Goal: Task Accomplishment & Management: Use online tool/utility

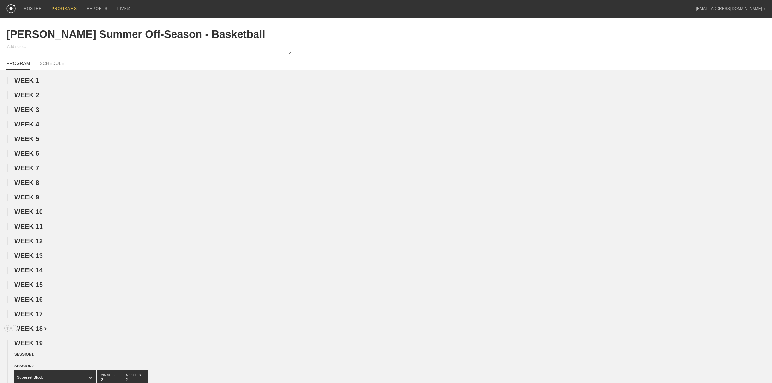
scroll to position [324, 0]
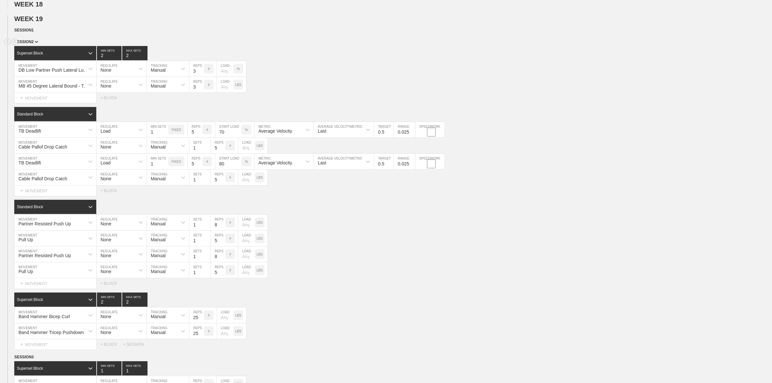
click at [35, 43] on img at bounding box center [37, 42] width 4 height 2
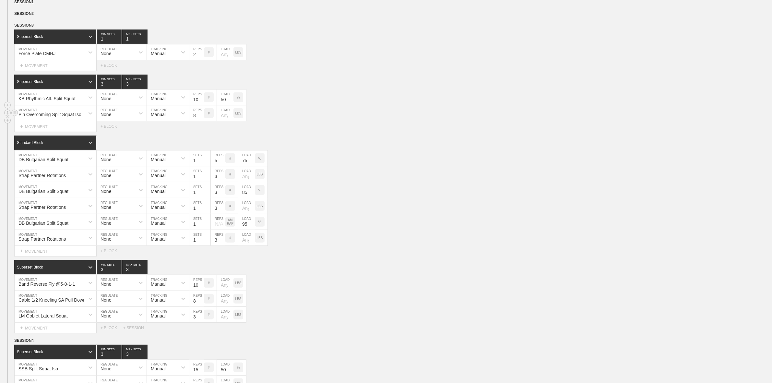
scroll to position [365, 0]
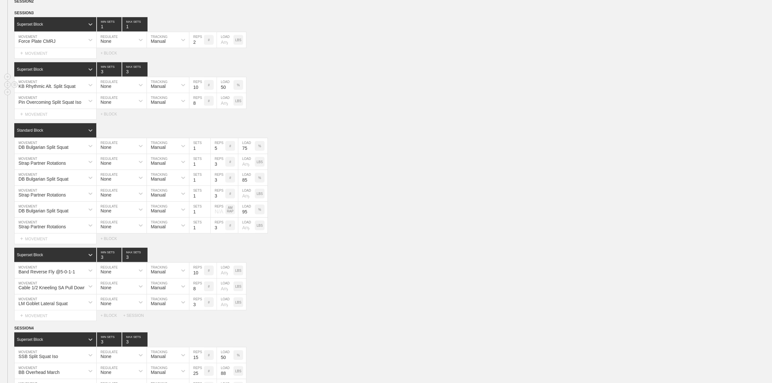
click at [303, 93] on div "KB Rhythmic Alt. Split Squat MOVEMENT None REGULATE Manual TRACKING 109 REPS # …" at bounding box center [386, 85] width 772 height 16
type input "2"
click at [117, 77] on input "2" at bounding box center [109, 69] width 25 height 14
type input "2"
click at [144, 77] on input "2" at bounding box center [134, 69] width 25 height 14
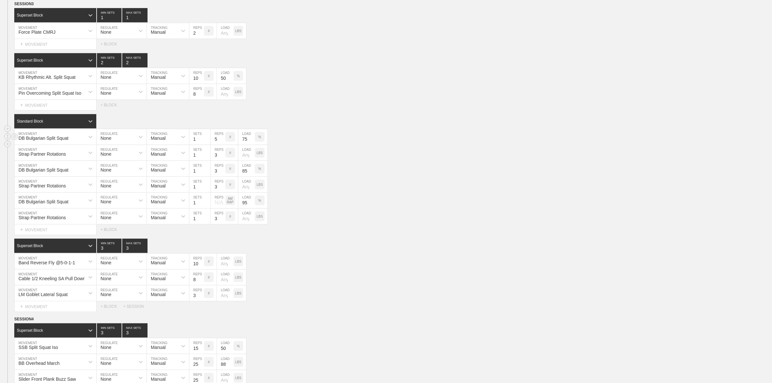
scroll to position [405, 0]
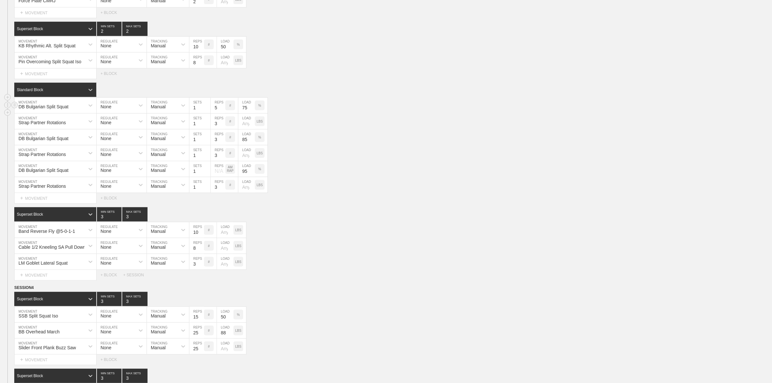
click at [245, 112] on input "75" at bounding box center [246, 106] width 17 height 16
type input "70"
click at [244, 145] on input "85" at bounding box center [246, 137] width 17 height 16
type input "80"
click at [221, 142] on input "4" at bounding box center [218, 137] width 15 height 16
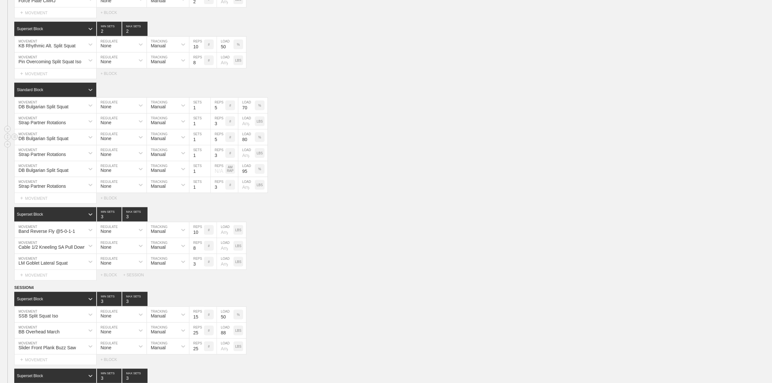
click at [221, 142] on input "5" at bounding box center [218, 137] width 15 height 16
click at [221, 141] on input "6" at bounding box center [218, 137] width 15 height 16
type input "5"
click at [221, 145] on input "5" at bounding box center [218, 137] width 15 height 16
click at [15, 172] on circle at bounding box center [14, 168] width 7 height 7
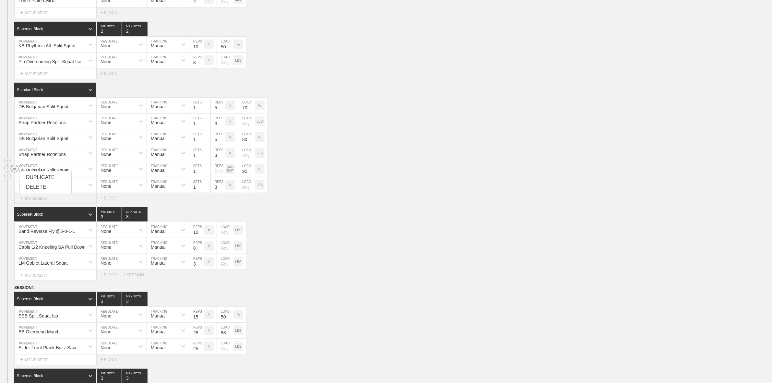
click at [36, 188] on div "DELETE" at bounding box center [45, 187] width 52 height 10
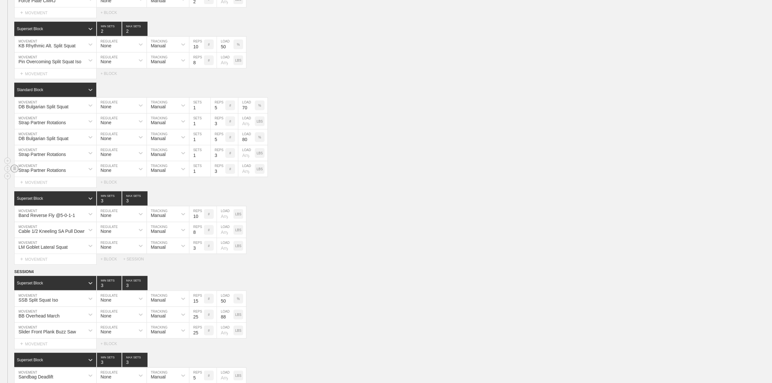
click at [13, 172] on circle at bounding box center [14, 168] width 7 height 7
click at [29, 184] on div "DELETE" at bounding box center [45, 187] width 52 height 10
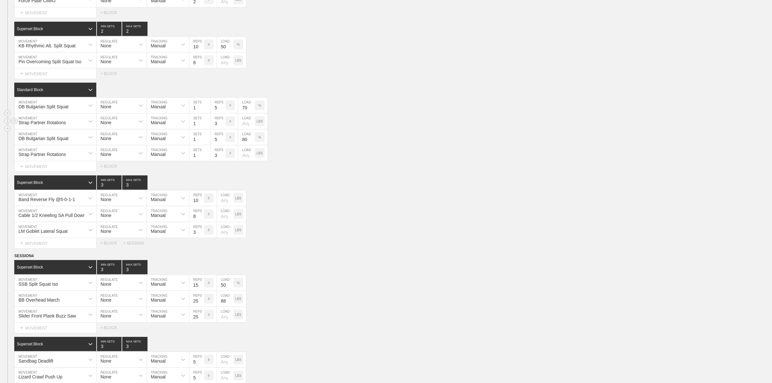
click at [344, 127] on div "Strap Partner Rotations MOVEMENT None REGULATE Manual TRACKING 1 SETS 3 REPS # …" at bounding box center [386, 121] width 772 height 16
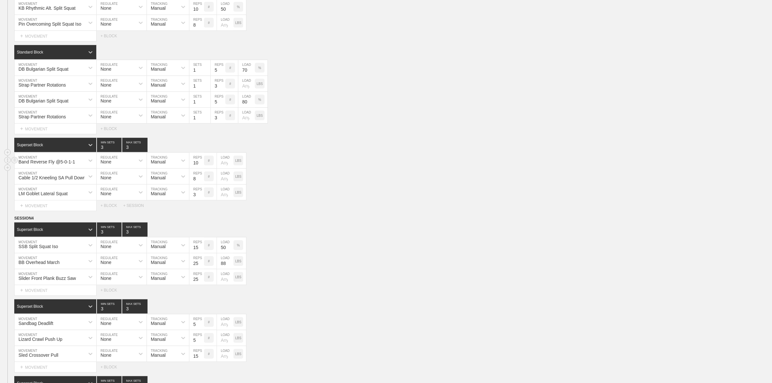
scroll to position [486, 0]
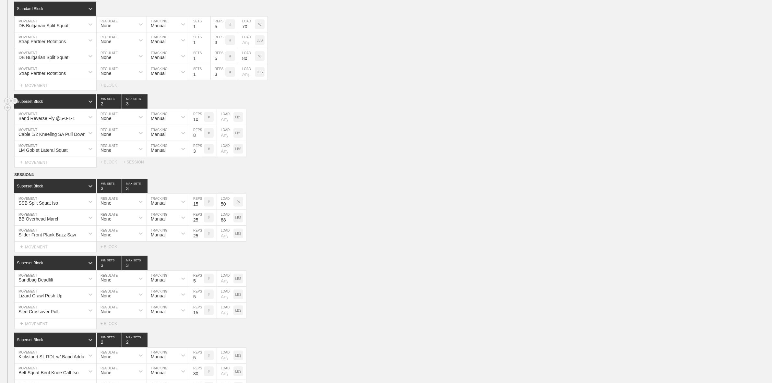
type input "2"
click at [119, 109] on input "2" at bounding box center [109, 101] width 25 height 14
type input "2"
click at [142, 109] on input "2" at bounding box center [134, 101] width 25 height 14
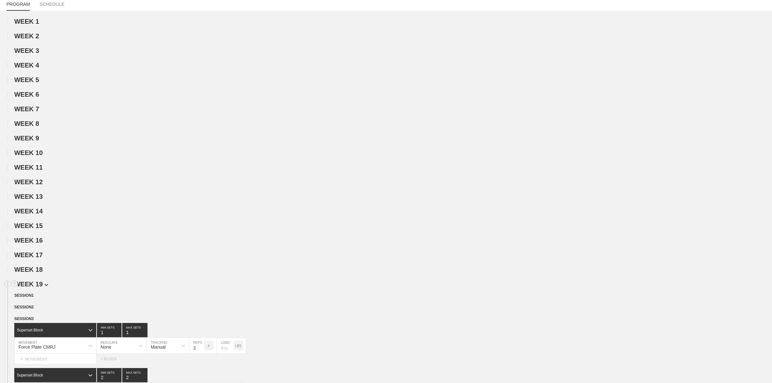
scroll to position [0, 0]
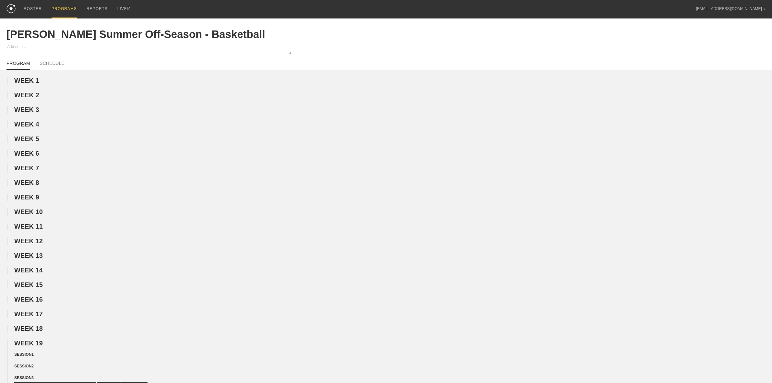
click at [68, 15] on div "PROGRAMS" at bounding box center [64, 9] width 25 height 18
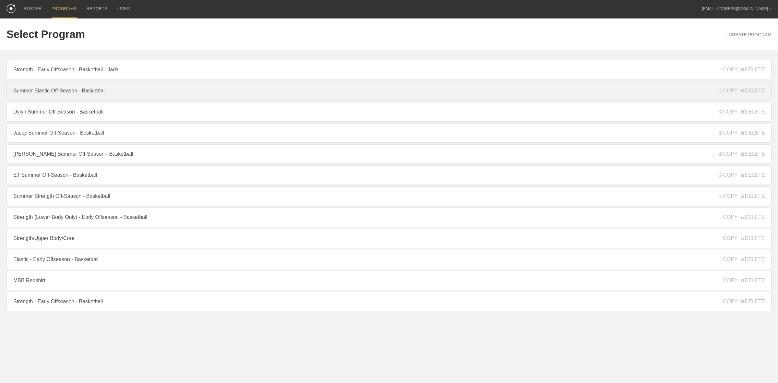
click at [77, 96] on link "Summer Elastic Off-Season - Basketball" at bounding box center [388, 90] width 765 height 19
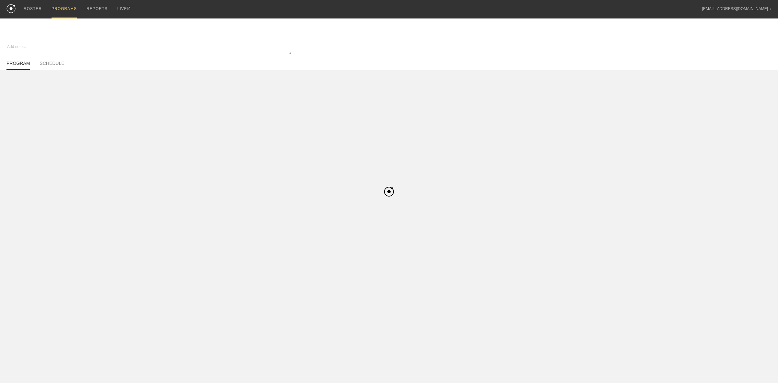
type textarea "x"
type input "Summer Elastic Off-Season - Basketball"
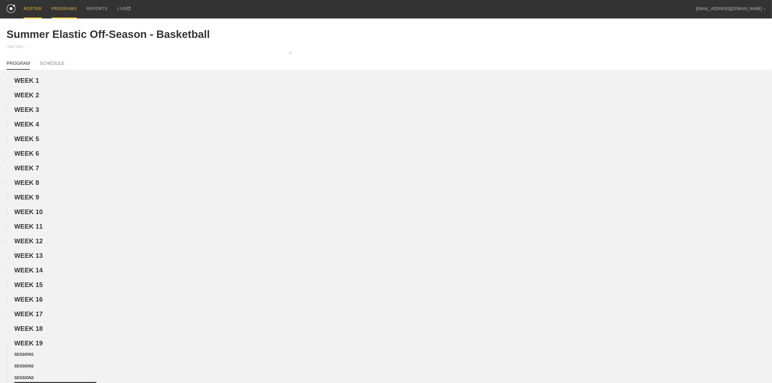
click at [33, 12] on div "ROSTER" at bounding box center [33, 9] width 18 height 18
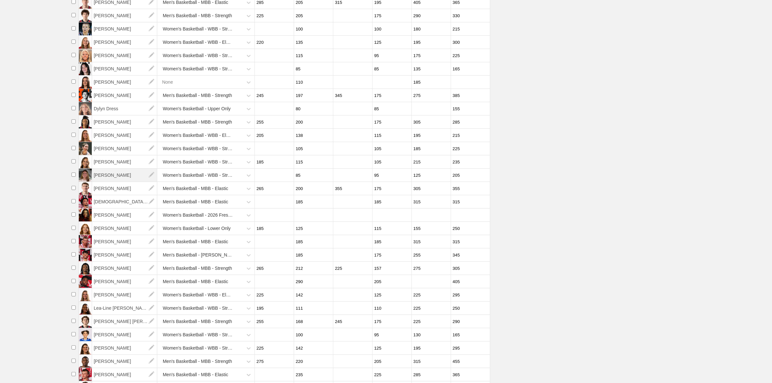
scroll to position [203, 0]
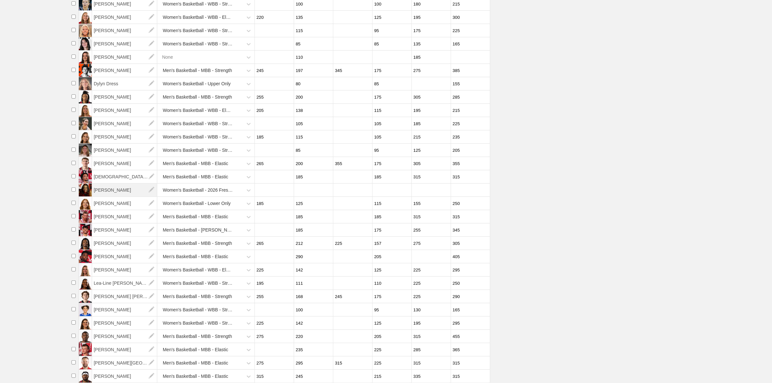
click at [102, 192] on span "[PERSON_NAME]" at bounding box center [124, 190] width 65 height 13
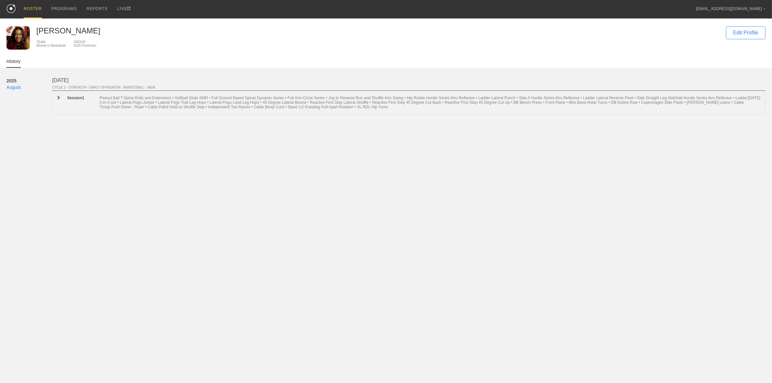
click at [138, 104] on div "Peanut Ball T-Spine Rolls and Extensions • Softball Glute SMR • Full Ground Bas…" at bounding box center [424, 103] width 648 height 14
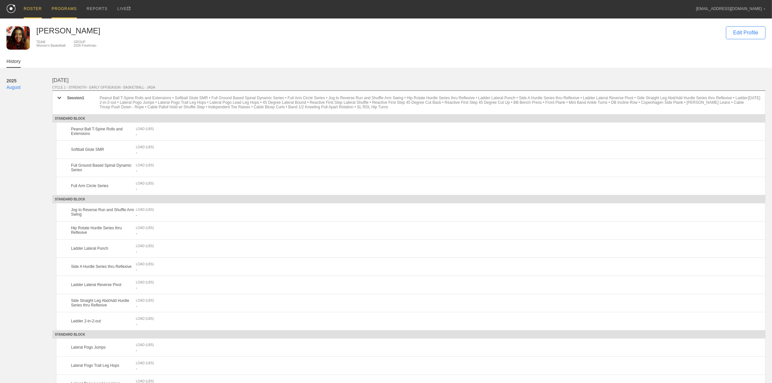
click at [65, 10] on div "PROGRAMS" at bounding box center [64, 9] width 25 height 18
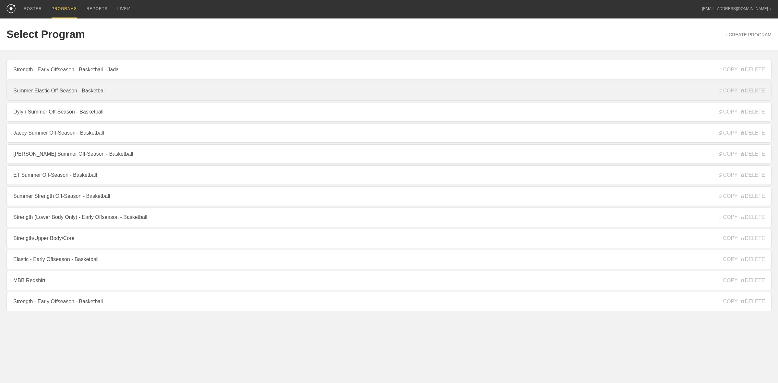
click at [59, 92] on link "Summer Elastic Off-Season - Basketball" at bounding box center [388, 90] width 765 height 19
type textarea "x"
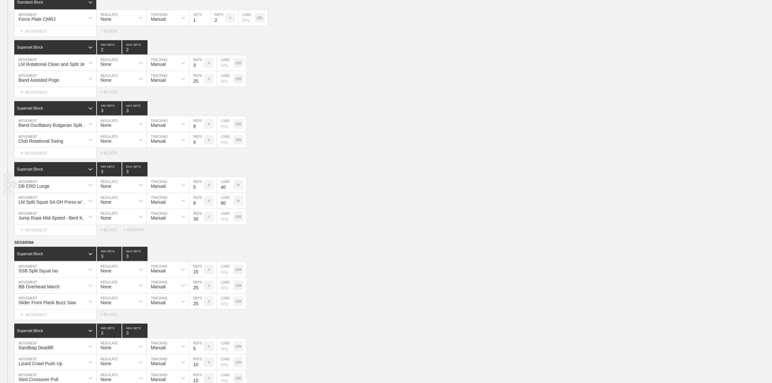
scroll to position [405, 0]
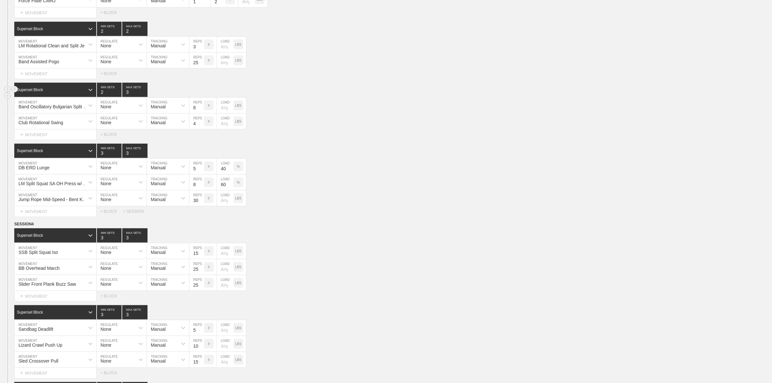
type input "2"
click at [117, 97] on input "2" at bounding box center [109, 90] width 25 height 14
type input "2"
click at [143, 97] on input "2" at bounding box center [134, 90] width 25 height 14
click at [263, 166] on div "DB ERD Lunge MOVEMENT None REGULATE Manual TRACKING 5 REPS # 40 LOAD %" at bounding box center [386, 167] width 772 height 16
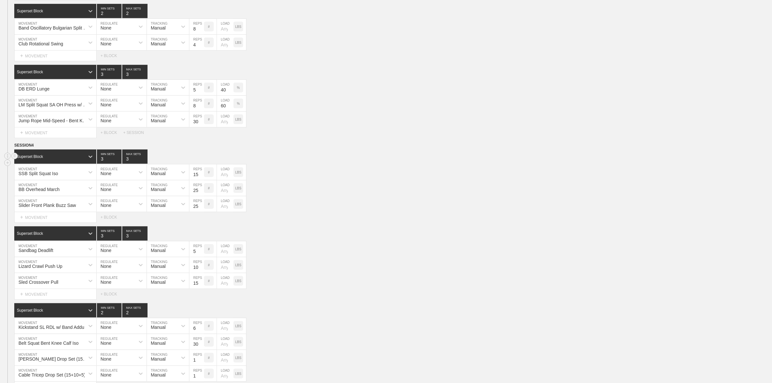
scroll to position [486, 0]
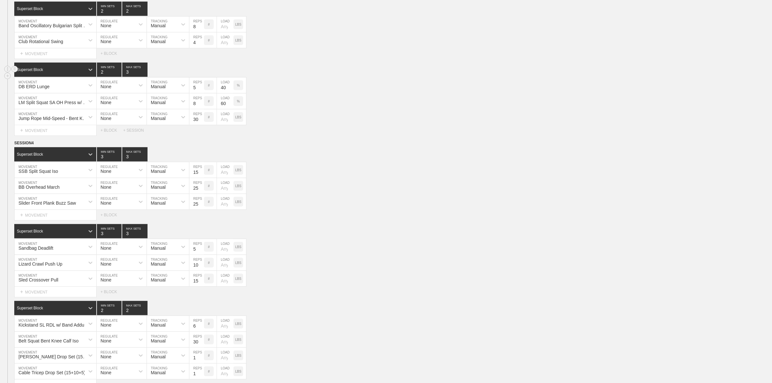
drag, startPoint x: 118, startPoint y: 78, endPoint x: 127, endPoint y: 77, distance: 9.2
type input "2"
click at [118, 77] on input "2" at bounding box center [109, 70] width 25 height 14
type input "2"
click at [145, 77] on input "2" at bounding box center [134, 70] width 25 height 14
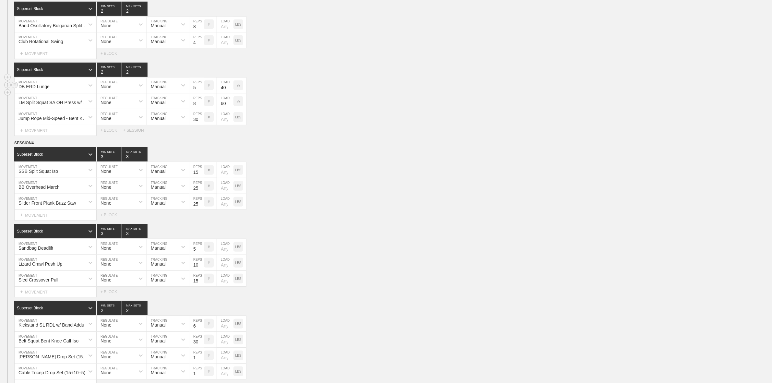
click at [334, 93] on div "DB ERD Lunge MOVEMENT None REGULATE Manual TRACKING 5 REPS # 40 LOAD %" at bounding box center [386, 85] width 772 height 16
click at [16, 120] on circle at bounding box center [14, 116] width 7 height 7
click at [38, 136] on div "DELETE" at bounding box center [45, 135] width 52 height 10
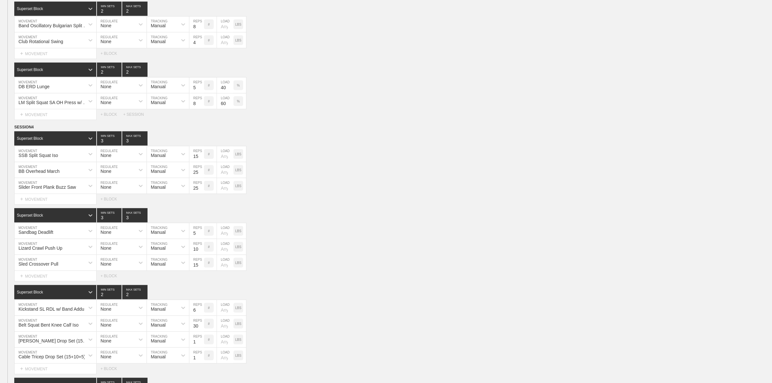
click at [349, 118] on div "Select... MOVEMENT + MOVEMENT + BLOCK + SESSION" at bounding box center [386, 114] width 772 height 10
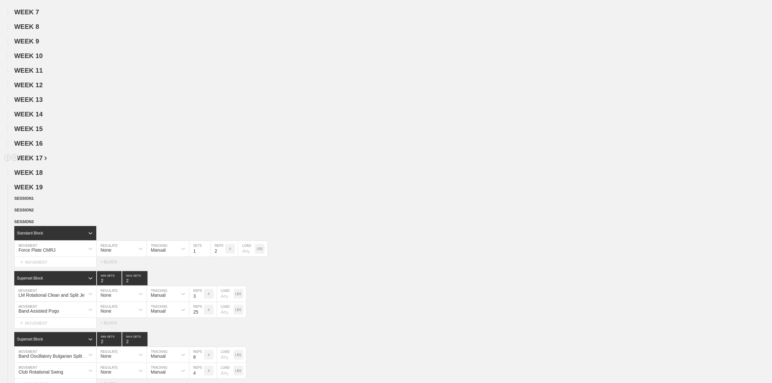
scroll to position [0, 0]
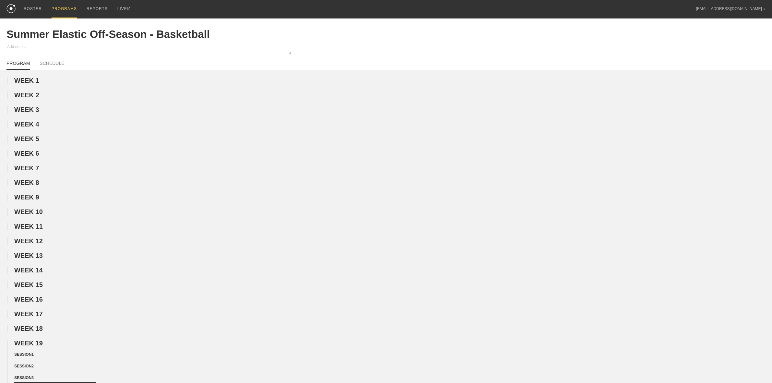
click at [68, 3] on div "PROGRAMS" at bounding box center [64, 9] width 25 height 18
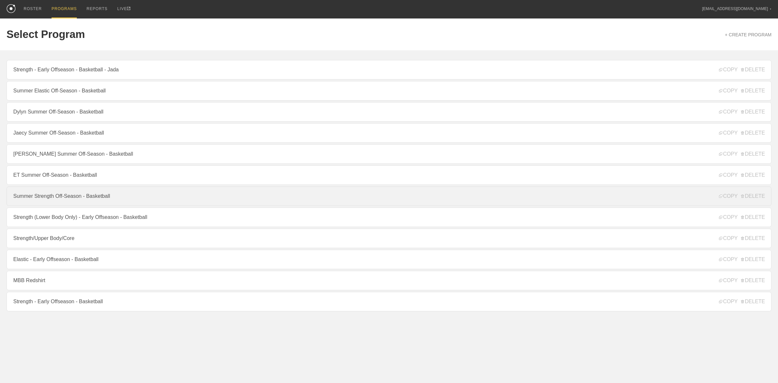
click at [73, 203] on link "Summer Strength Off-Season - Basketball" at bounding box center [388, 195] width 765 height 19
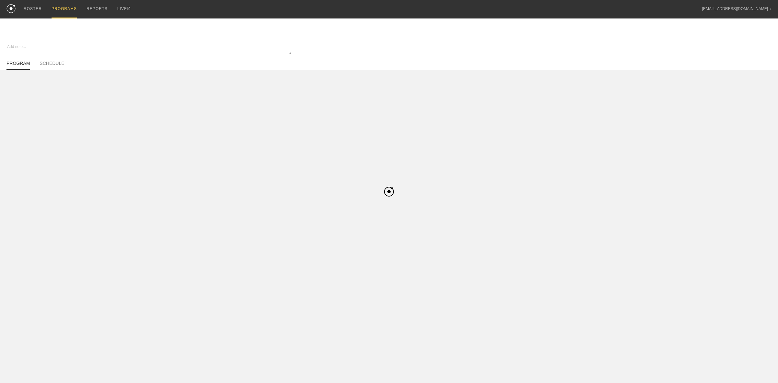
type textarea "x"
type input "Summer Strength Off-Season - Basketball"
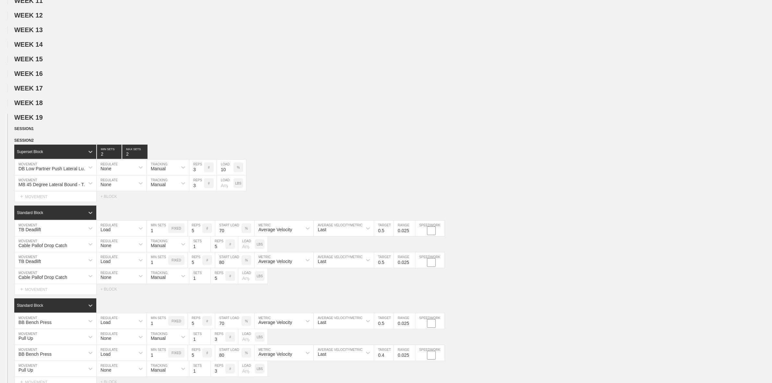
scroll to position [284, 0]
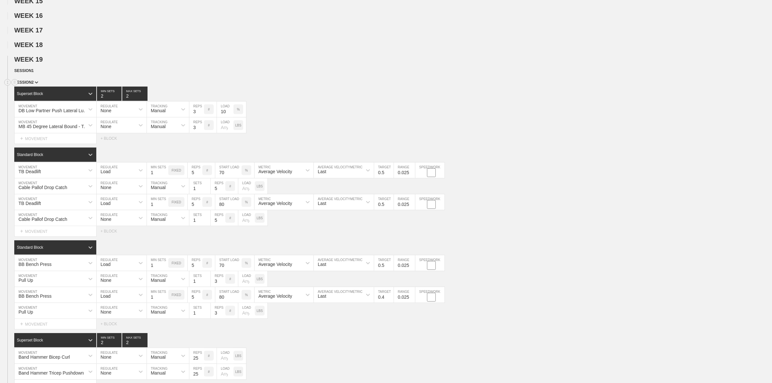
click at [36, 84] on img at bounding box center [37, 82] width 4 height 2
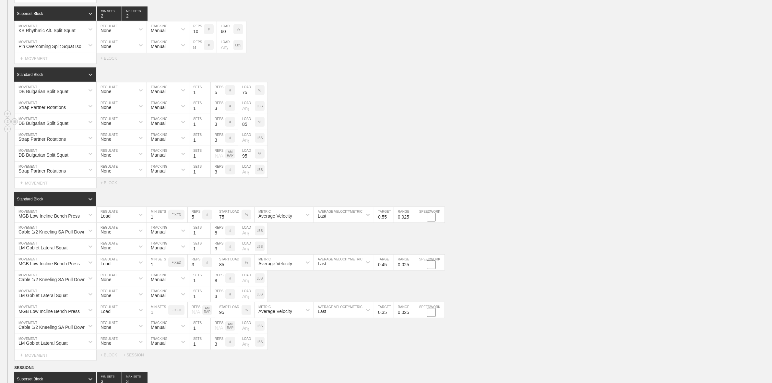
scroll to position [446, 0]
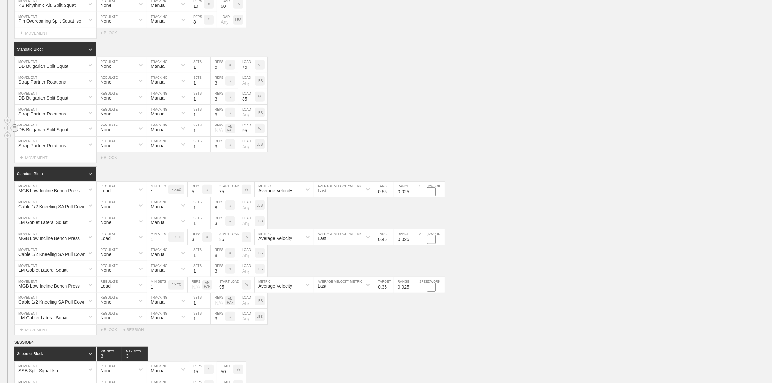
click at [12, 132] on circle at bounding box center [14, 127] width 7 height 7
click at [38, 149] on div "DELETE" at bounding box center [45, 147] width 52 height 10
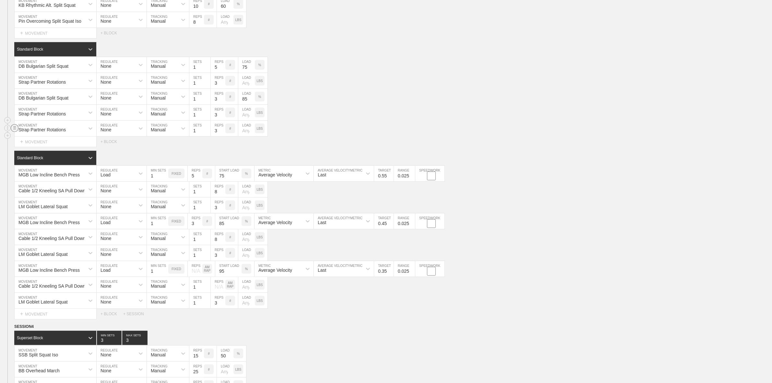
click at [12, 132] on circle at bounding box center [14, 127] width 7 height 7
click at [38, 149] on div "DELETE" at bounding box center [45, 147] width 52 height 10
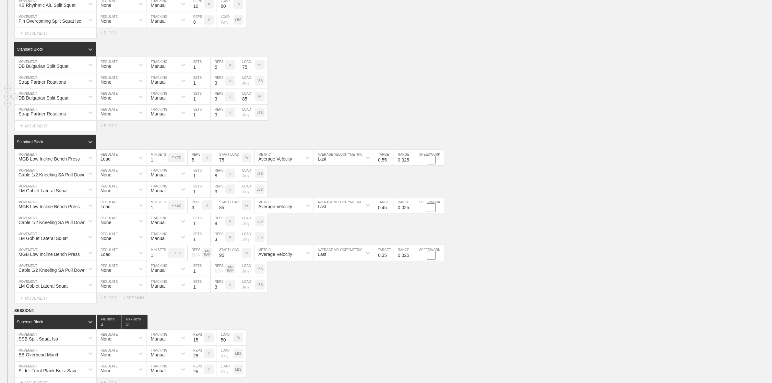
click at [213, 101] on input "3" at bounding box center [218, 97] width 15 height 16
type input "5"
click at [246, 103] on input "85" at bounding box center [246, 97] width 17 height 16
type input "80"
click at [242, 71] on input "75" at bounding box center [246, 65] width 17 height 16
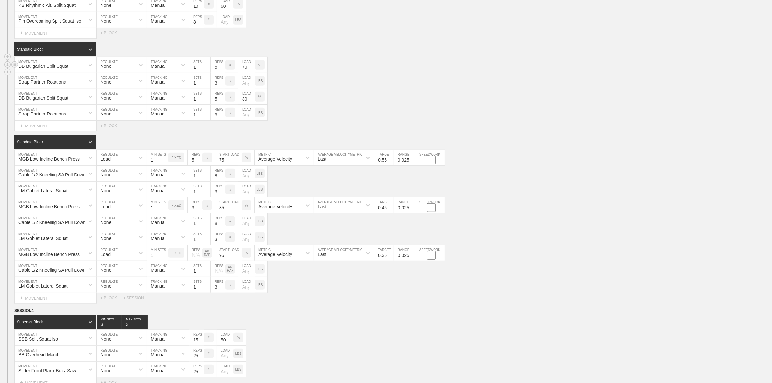
type input "70"
click at [370, 72] on div "DB Bulgarian Split Squat MOVEMENT None REGULATE Manual TRACKING 1 SETS 5 REPS #…" at bounding box center [386, 65] width 772 height 16
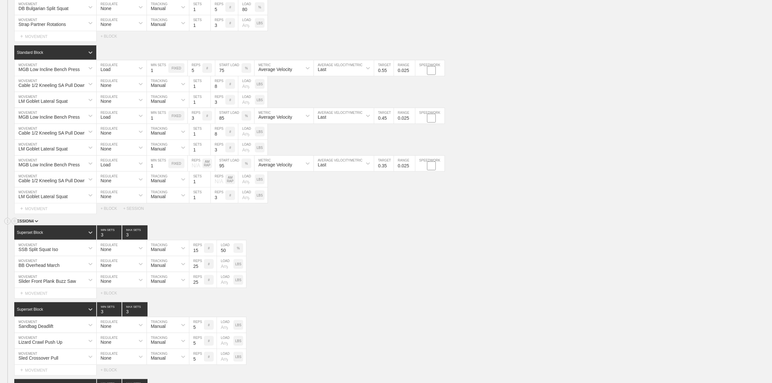
scroll to position [608, 0]
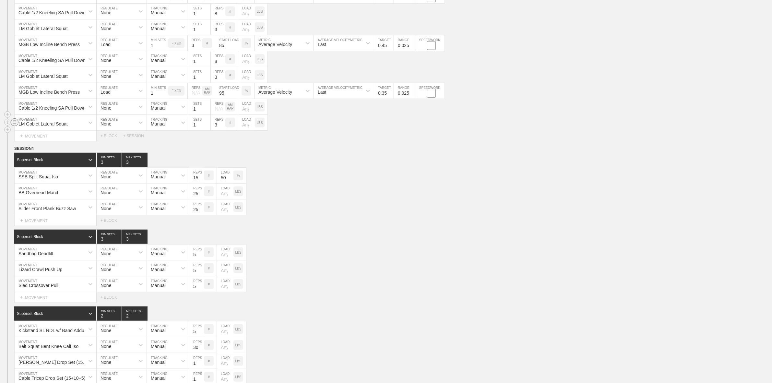
click at [15, 126] on circle at bounding box center [14, 121] width 7 height 7
click at [31, 142] on div "DELETE" at bounding box center [45, 142] width 52 height 10
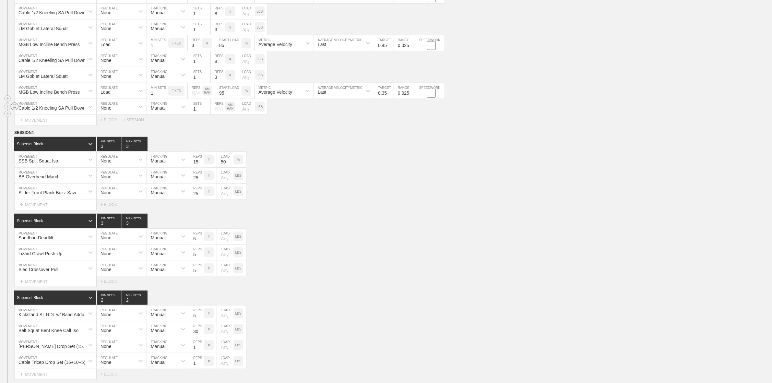
click at [15, 110] on circle at bounding box center [14, 105] width 7 height 7
click at [34, 126] on div "DELETE" at bounding box center [45, 126] width 52 height 10
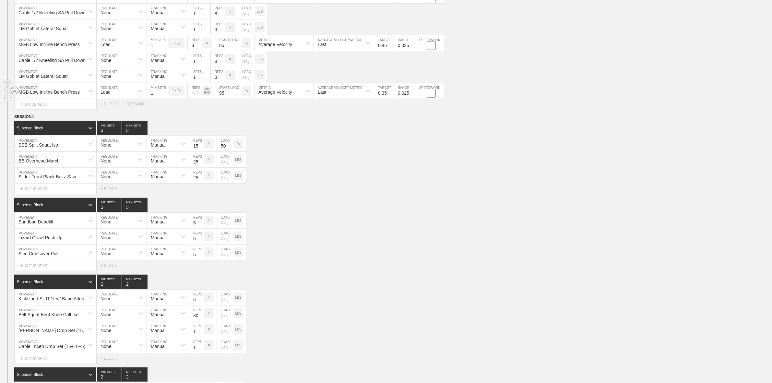
click at [12, 94] on circle at bounding box center [14, 90] width 7 height 7
click at [31, 112] on div "DELETE" at bounding box center [45, 109] width 52 height 10
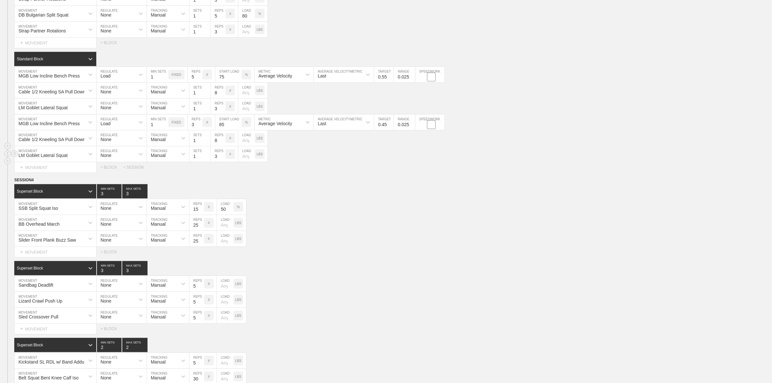
scroll to position [527, 0]
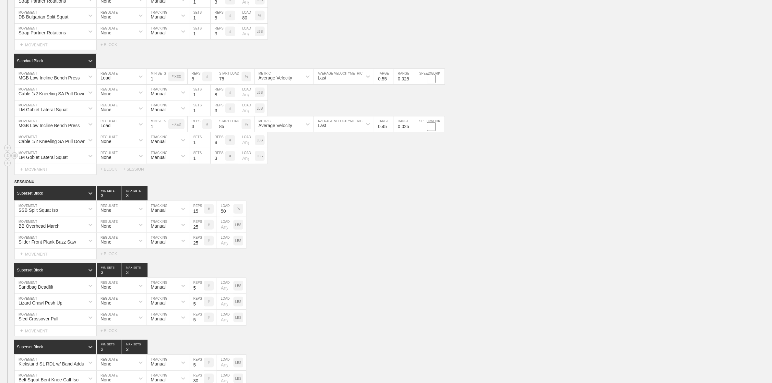
click at [216, 164] on input "3" at bounding box center [218, 156] width 15 height 16
type input "5"
click at [312, 158] on div "LM Goblet Lateral Squat MOVEMENT None REGULATE Manual TRACKING 1 SETS 5 REPS # …" at bounding box center [386, 156] width 772 height 16
click at [16, 159] on circle at bounding box center [14, 155] width 7 height 7
click at [36, 175] on div "DELETE" at bounding box center [45, 175] width 52 height 10
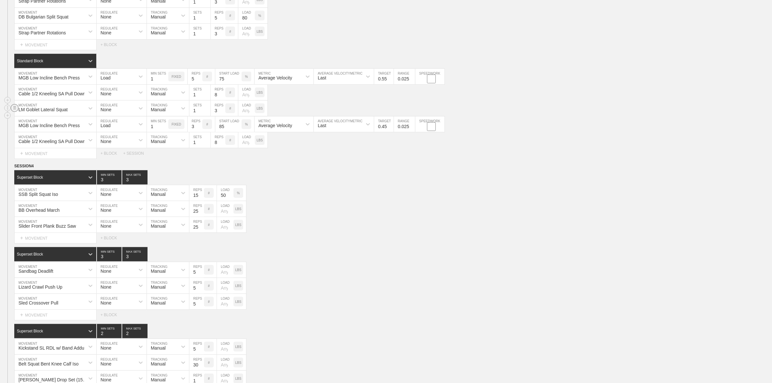
click at [15, 112] on circle at bounding box center [14, 107] width 7 height 7
click at [38, 125] on div "DELETE" at bounding box center [45, 127] width 52 height 10
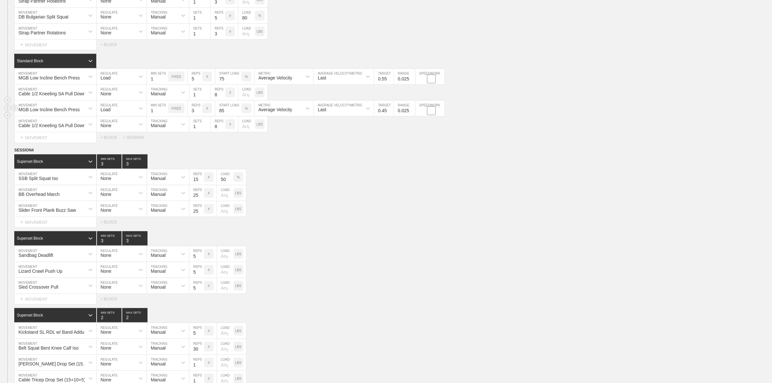
click at [194, 115] on input "3" at bounding box center [195, 109] width 15 height 16
type input "5"
click at [220, 116] on input "85" at bounding box center [228, 109] width 26 height 16
type input "80"
click at [220, 84] on input "75" at bounding box center [228, 77] width 26 height 16
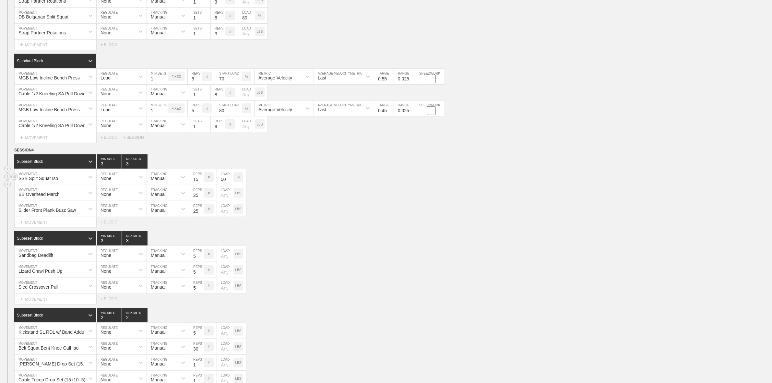
type input "70"
click at [359, 178] on div "SSB Split Squat Iso MOVEMENT None REGULATE Manual TRACKING 15 REPS # 50 LOAD %" at bounding box center [386, 177] width 772 height 16
click at [341, 143] on div "Select... MOVEMENT + MOVEMENT + BLOCK + SESSION" at bounding box center [386, 137] width 772 height 10
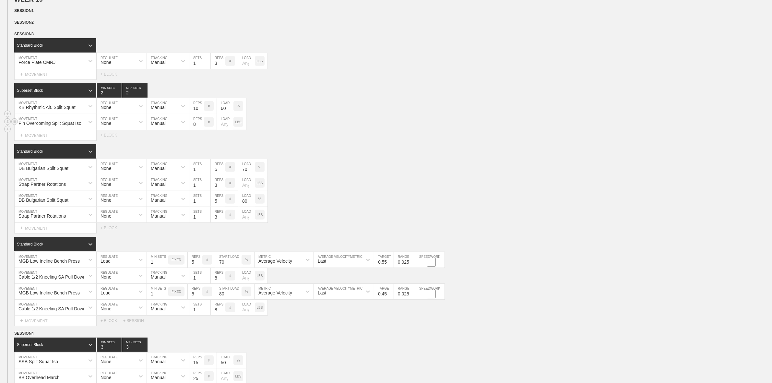
scroll to position [324, 0]
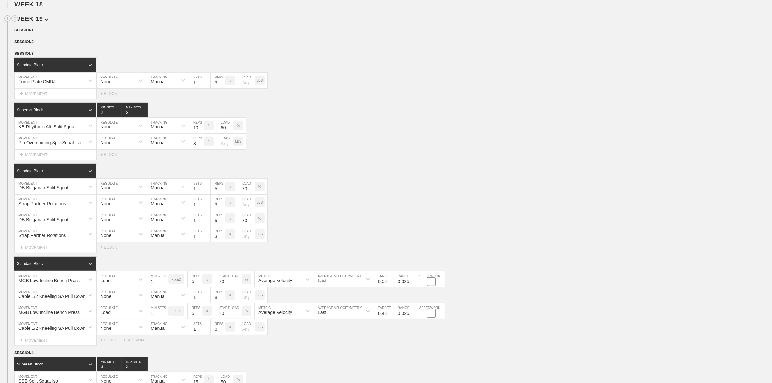
click at [32, 22] on span "WEEK 19" at bounding box center [31, 18] width 34 height 7
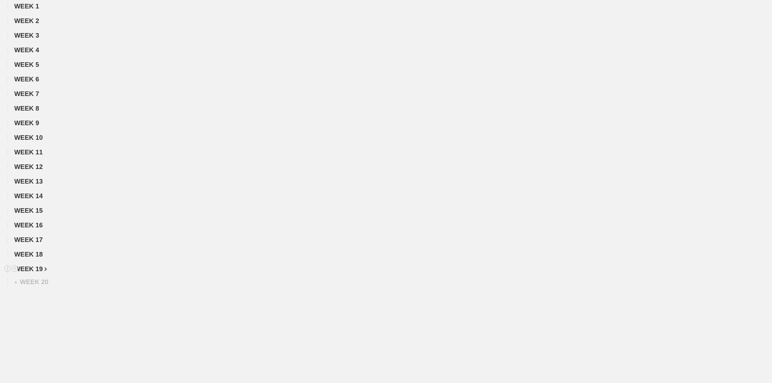
scroll to position [80, 0]
click at [40, 271] on span "WEEK 19" at bounding box center [30, 268] width 33 height 7
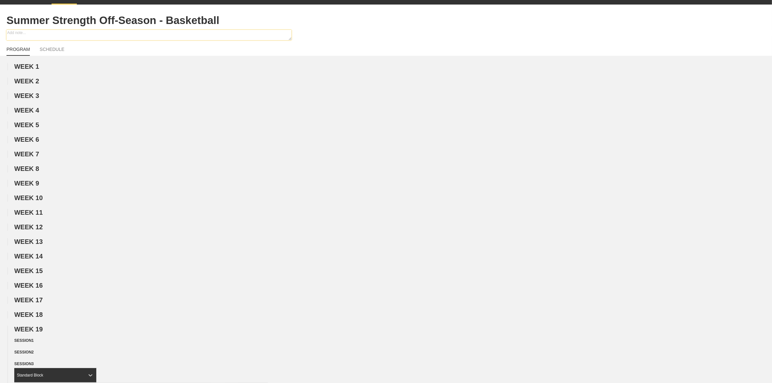
scroll to position [0, 0]
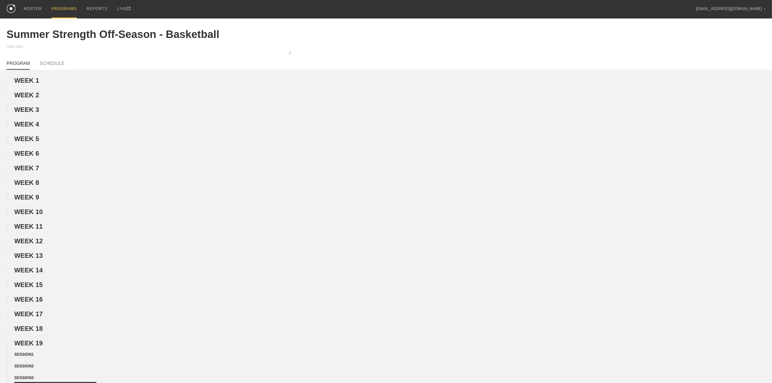
click at [62, 12] on div "PROGRAMS" at bounding box center [64, 9] width 25 height 18
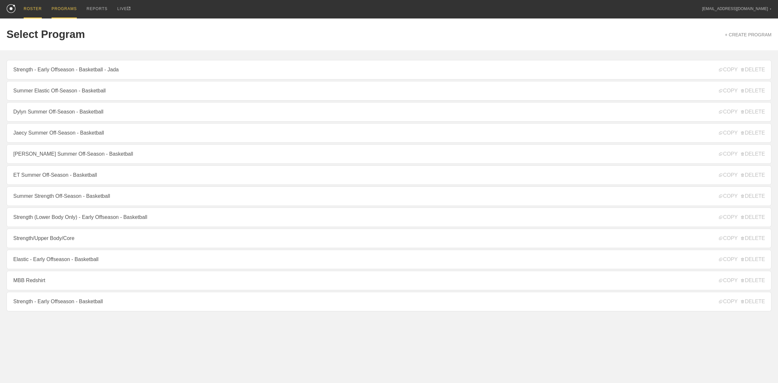
click at [25, 9] on div "ROSTER" at bounding box center [33, 9] width 18 height 18
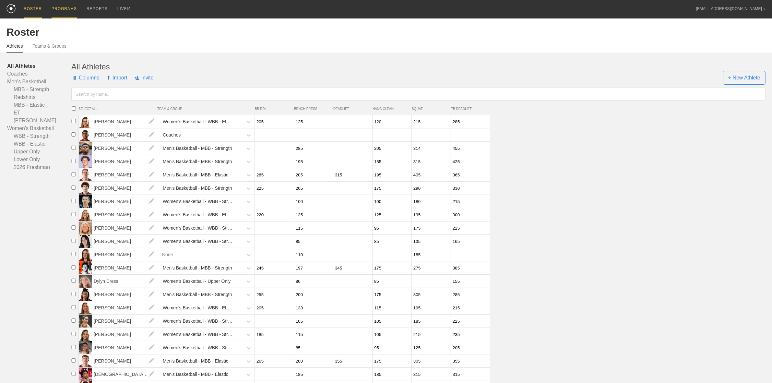
click at [62, 8] on div "PROGRAMS" at bounding box center [64, 9] width 25 height 18
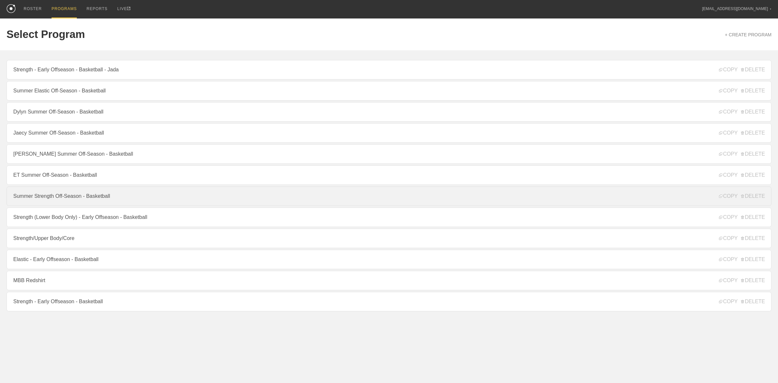
click at [76, 202] on link "Summer Strength Off-Season - Basketball" at bounding box center [388, 195] width 765 height 19
type textarea "x"
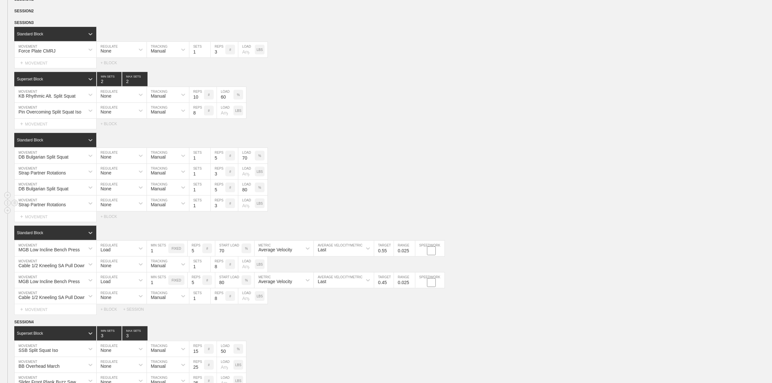
scroll to position [365, 0]
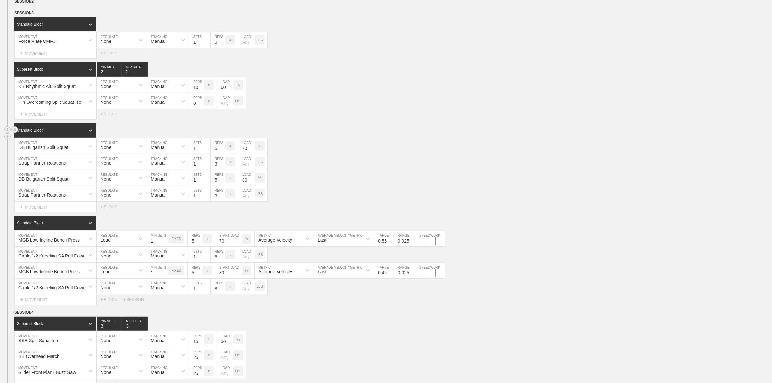
click at [356, 134] on div "Standard Block" at bounding box center [393, 130] width 758 height 14
click at [371, 137] on div "Standard Block" at bounding box center [393, 130] width 758 height 14
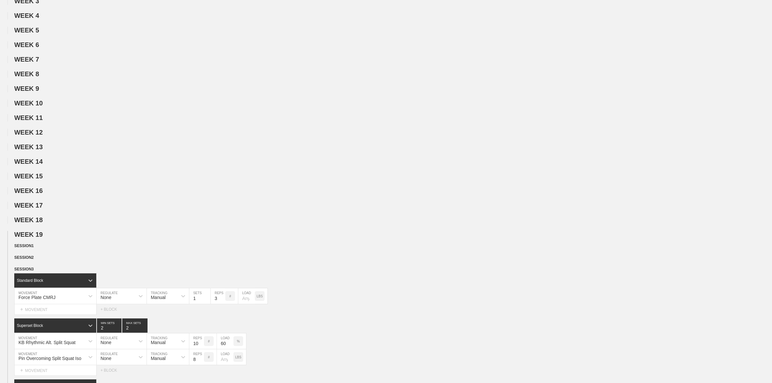
scroll to position [243, 0]
